Goal: Task Accomplishment & Management: Manage account settings

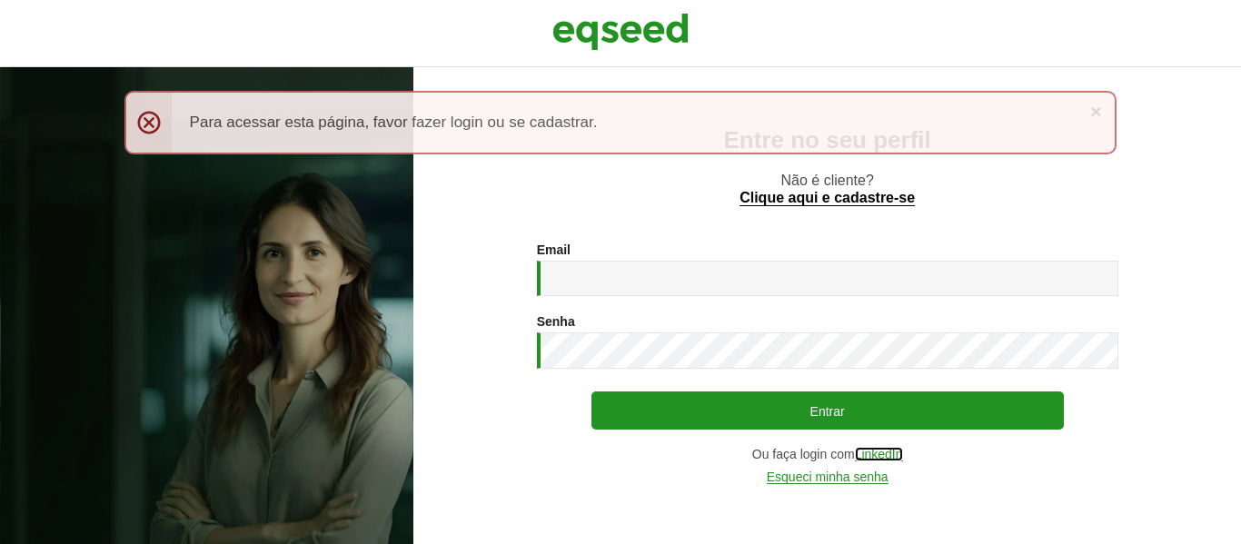
click at [876, 450] on link "LinkedIn" at bounding box center [879, 455] width 48 height 14
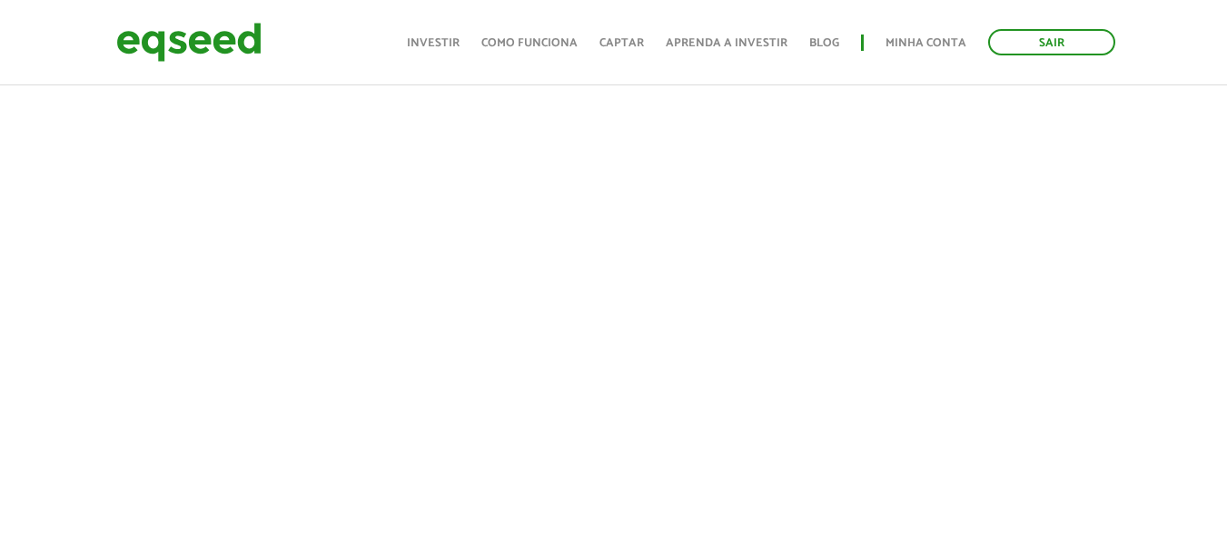
scroll to position [1272, 0]
click at [898, 38] on link "Minha conta" at bounding box center [926, 43] width 81 height 12
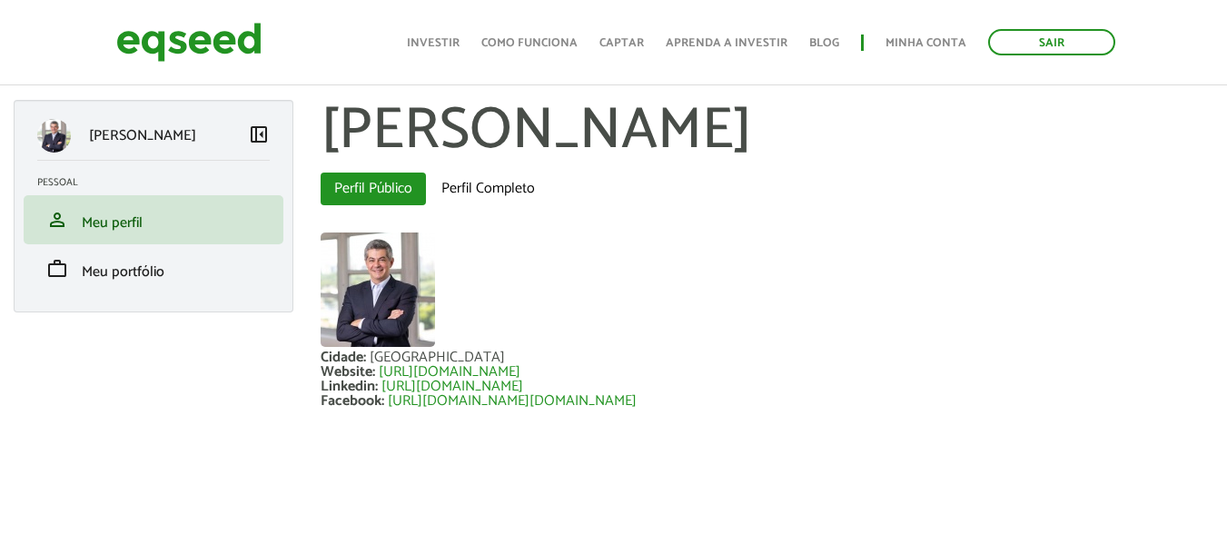
scroll to position [19, 0]
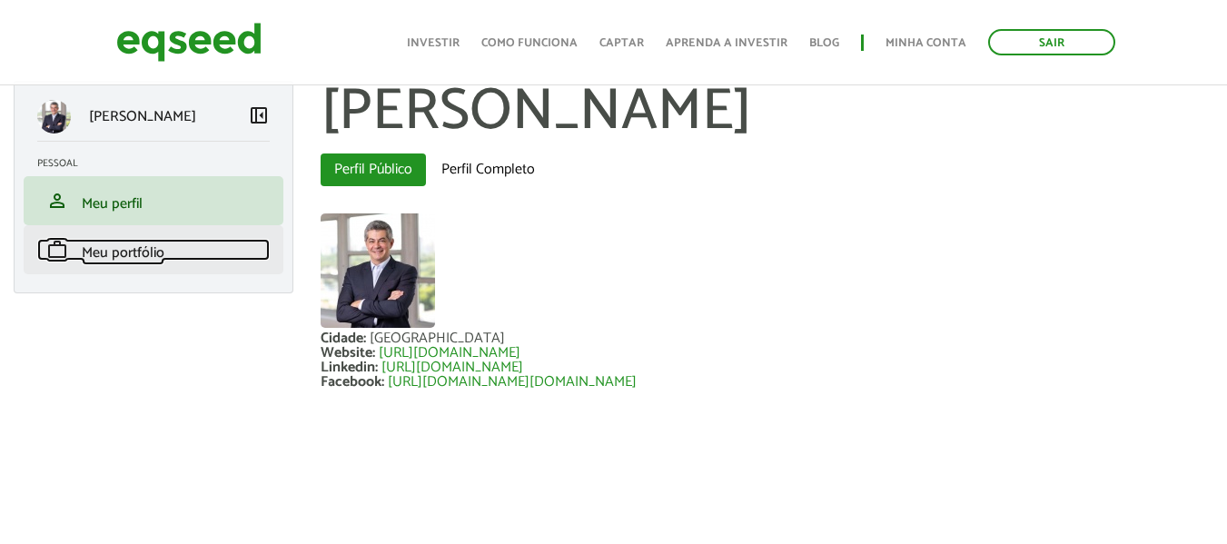
click at [154, 245] on span "Meu portfólio" at bounding box center [123, 253] width 83 height 25
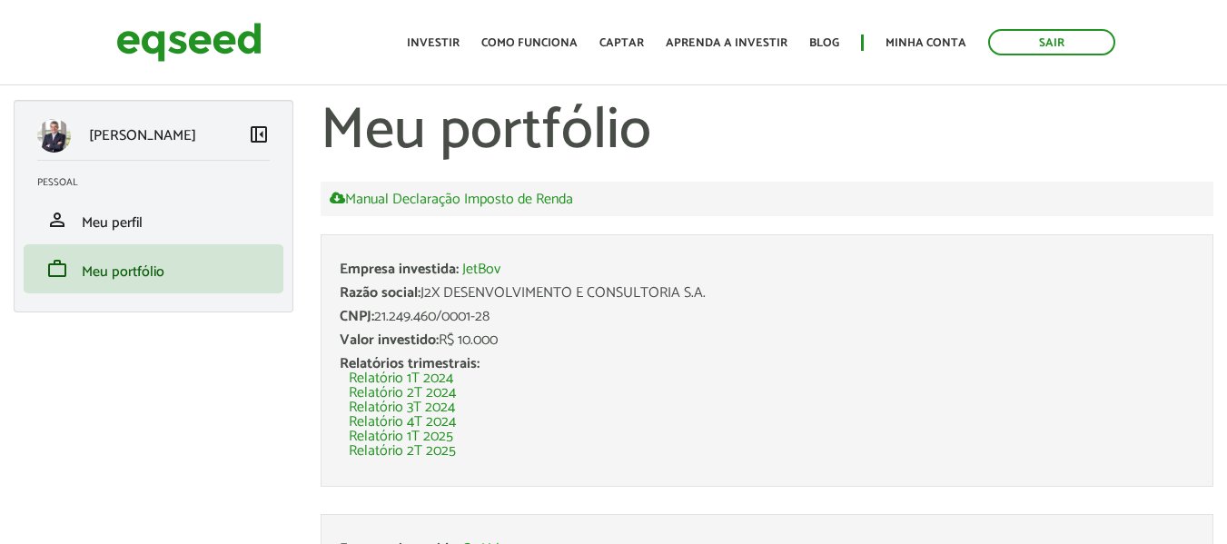
drag, startPoint x: 1035, startPoint y: 43, endPoint x: 998, endPoint y: 65, distance: 42.4
click at [1034, 44] on link "Sair" at bounding box center [1051, 42] width 127 height 26
